Goal: Information Seeking & Learning: Learn about a topic

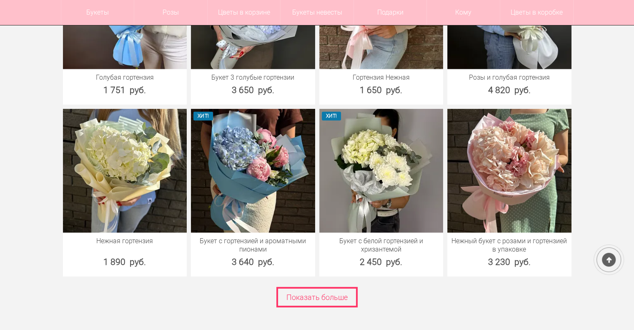
scroll to position [5575, 0]
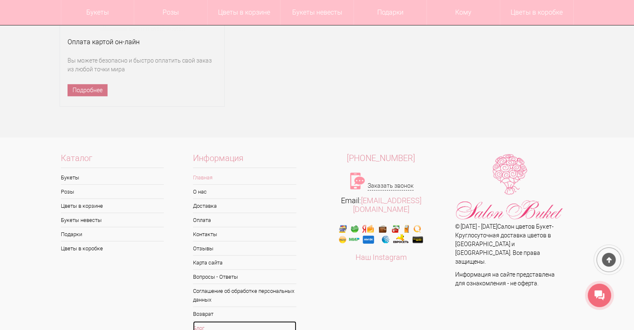
click at [202, 321] on link "Блог" at bounding box center [244, 328] width 103 height 14
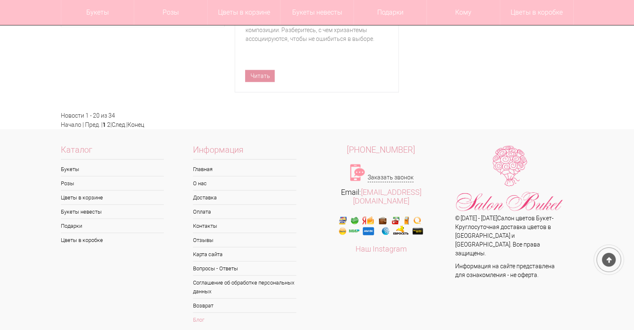
scroll to position [1607, 0]
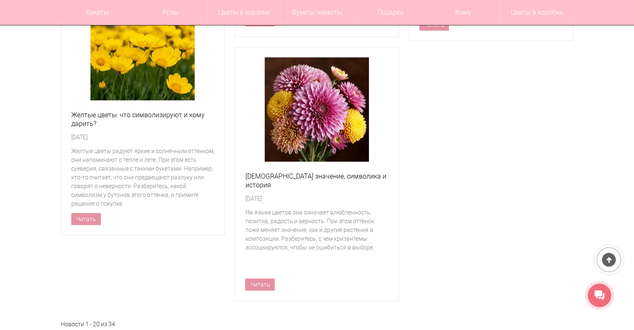
click at [122, 329] on link "След." at bounding box center [119, 333] width 15 height 7
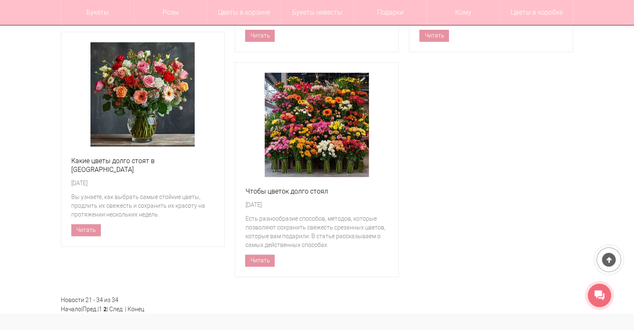
scroll to position [1083, 0]
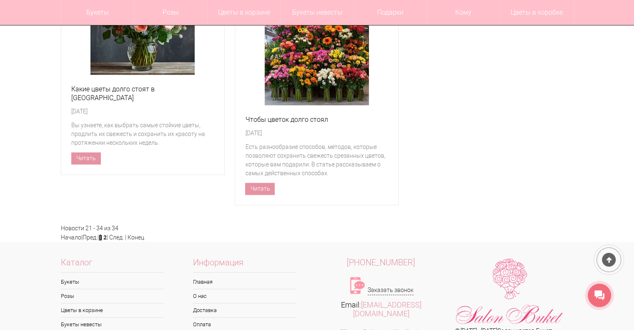
click at [102, 234] on link "1" at bounding box center [100, 237] width 3 height 7
